Goal: Task Accomplishment & Management: Manage account settings

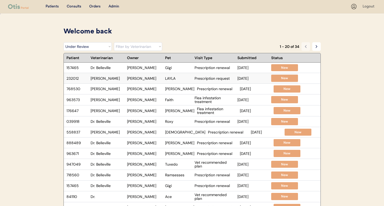
select select ""under_review""
click at [105, 48] on select "Filter by Status Pending Photos Under Review Pending Video Call Video Call Sche…" at bounding box center [87, 46] width 48 height 9
click at [133, 45] on select "Filter by Veterinarian Dr. Erin Belleville, DVM Dr. Scott Perry, DVM Dr. Jamie …" at bounding box center [138, 46] width 48 height 9
select select ""dr__scott_perry__dvm""
click at [114, 42] on select "Filter by Veterinarian Dr. Erin Belleville, DVM Dr. Scott Perry, DVM Dr. Jamie …" at bounding box center [138, 46] width 48 height 9
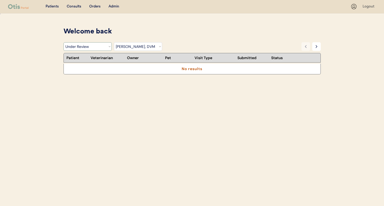
click at [96, 46] on select "Filter by Status Pending Photos Under Review Pending Video Call Video Call Sche…" at bounding box center [87, 46] width 48 height 9
click at [63, 42] on select "Filter by Status Pending Photos Under Review Pending Video Call Video Call Sche…" at bounding box center [87, 46] width 48 height 9
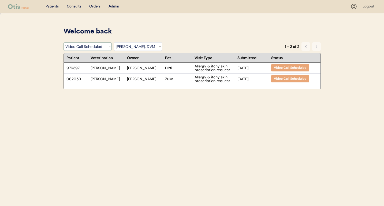
click at [105, 48] on select "Filter by Status Pending Photos Under Review Pending Video Call Video Call Sche…" at bounding box center [87, 46] width 48 height 9
select select ""rejected""
click at [63, 42] on select "Filter by Status Pending Photos Under Review Pending Video Call Video Call Sche…" at bounding box center [87, 46] width 48 height 9
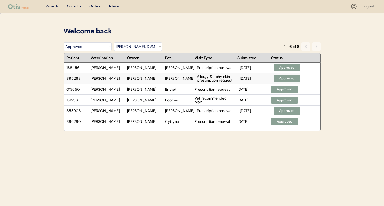
click at [114, 80] on div "Dr. Perry" at bounding box center [107, 79] width 34 height 4
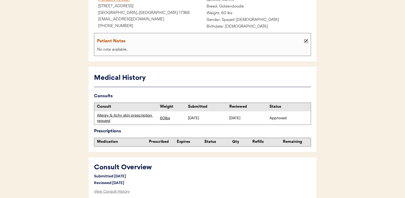
scroll to position [156, 0]
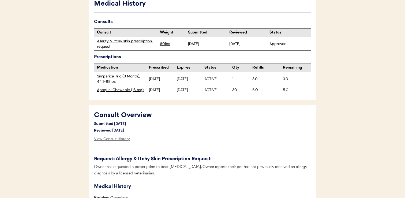
click at [128, 78] on div "Simparica Trio (3 Month), 44.1-88lbs" at bounding box center [123, 79] width 52 height 10
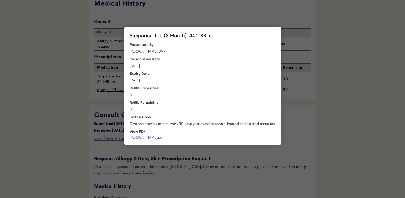
click at [146, 138] on div "Otis_Prescription__Brandi.pdf" at bounding box center [147, 137] width 34 height 4
click at [80, 103] on div at bounding box center [202, 99] width 405 height 198
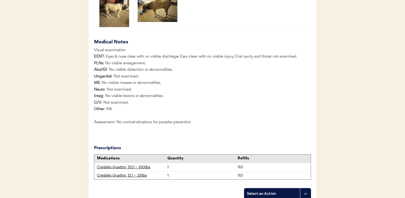
scroll to position [604, 0]
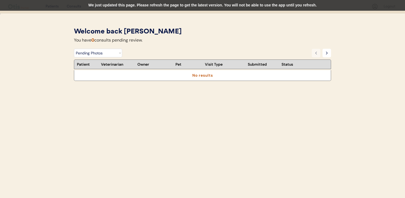
select select ""pending_photos""
